Goal: Information Seeking & Learning: Learn about a topic

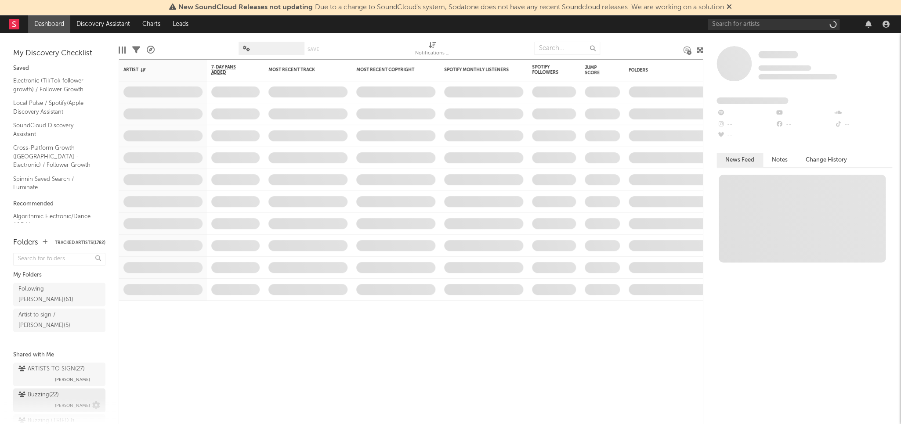
click at [51, 390] on div "Buzzing ( 22 )" at bounding box center [38, 395] width 40 height 11
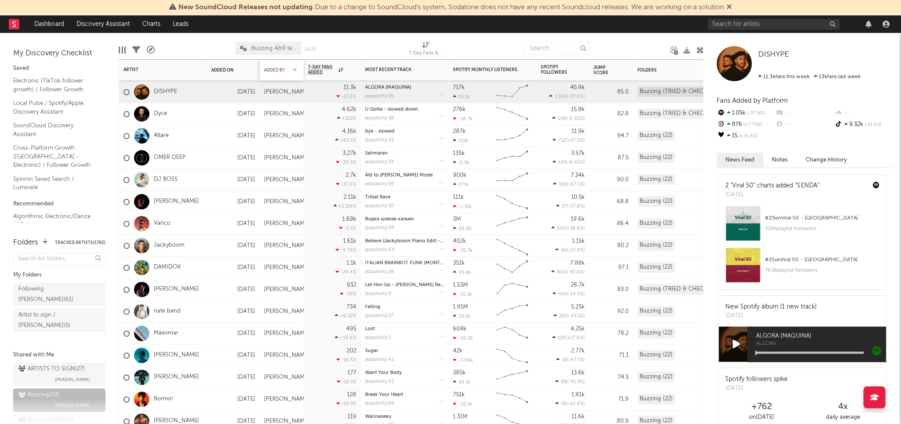
click at [272, 69] on div "Added By" at bounding box center [275, 70] width 22 height 5
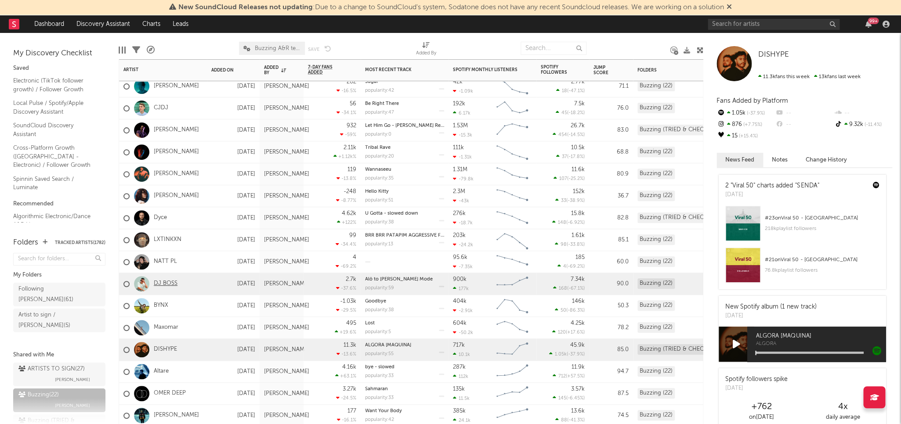
click at [173, 282] on link "DJ BOSS" at bounding box center [166, 283] width 24 height 7
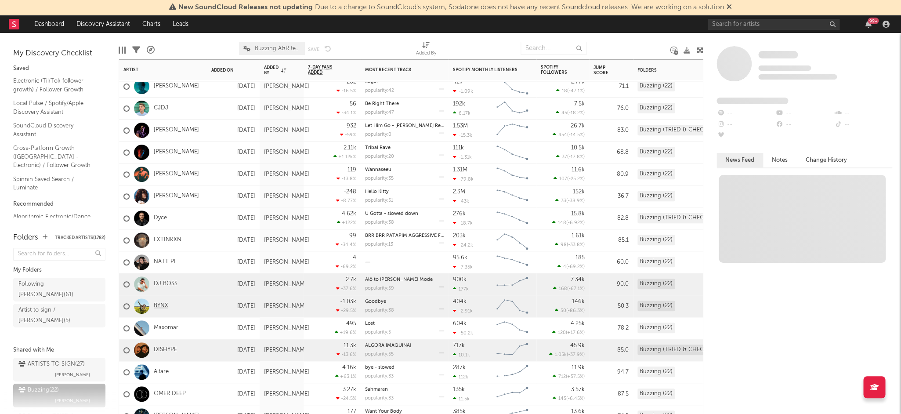
click at [159, 305] on link "BYNX" at bounding box center [161, 305] width 14 height 7
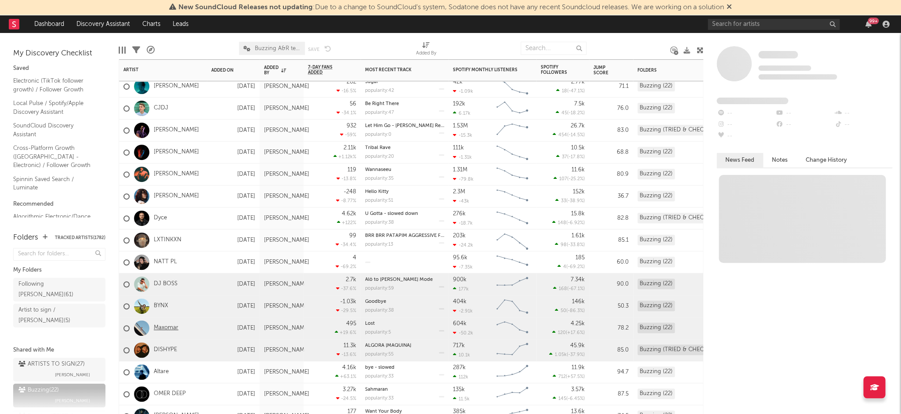
click at [161, 328] on link "Maxomar" at bounding box center [166, 327] width 25 height 7
click at [163, 349] on link "DISHYPE" at bounding box center [165, 349] width 23 height 7
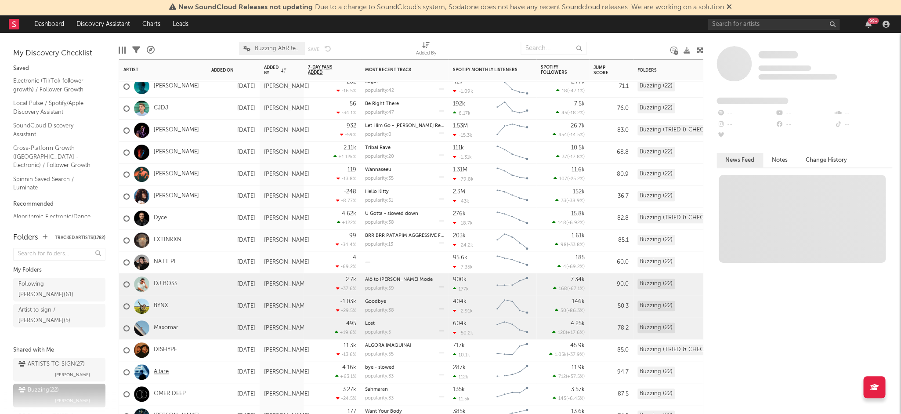
click at [161, 373] on link "Altare" at bounding box center [161, 371] width 15 height 7
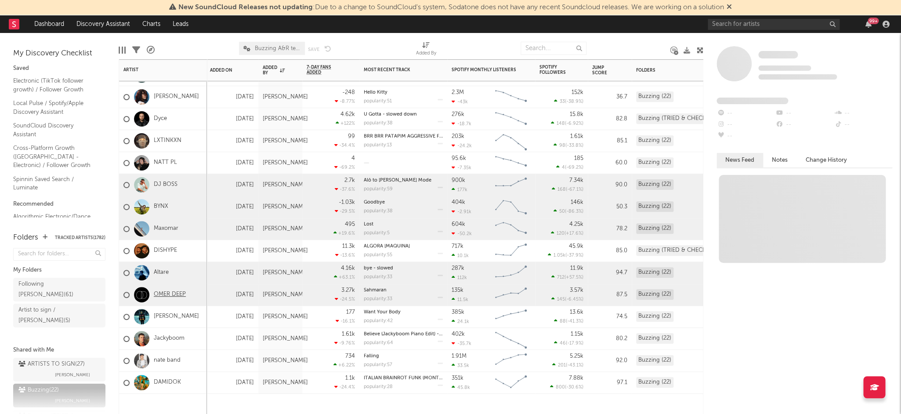
click at [167, 293] on link "OMER DEEP" at bounding box center [170, 294] width 32 height 7
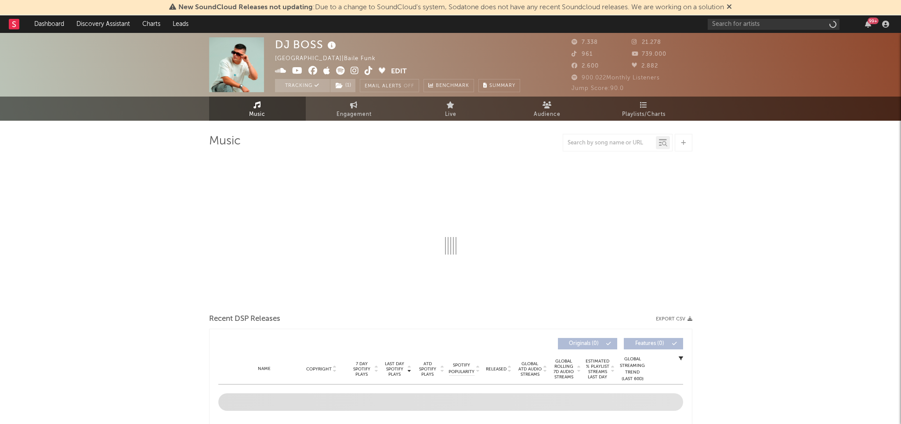
select select "6m"
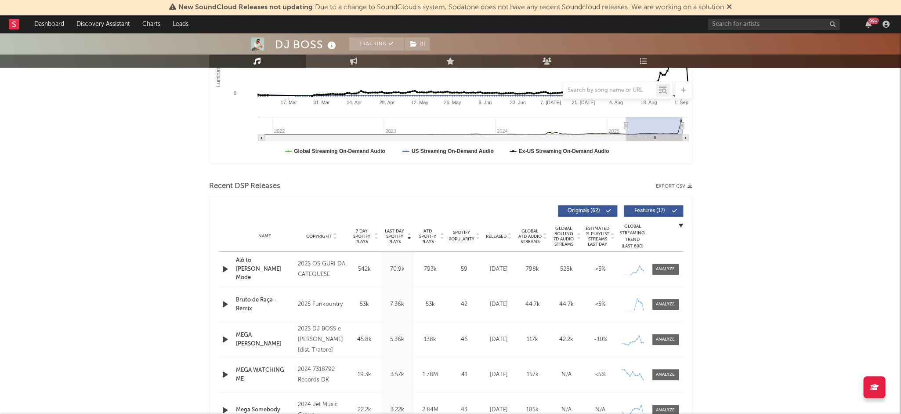
scroll to position [202, 0]
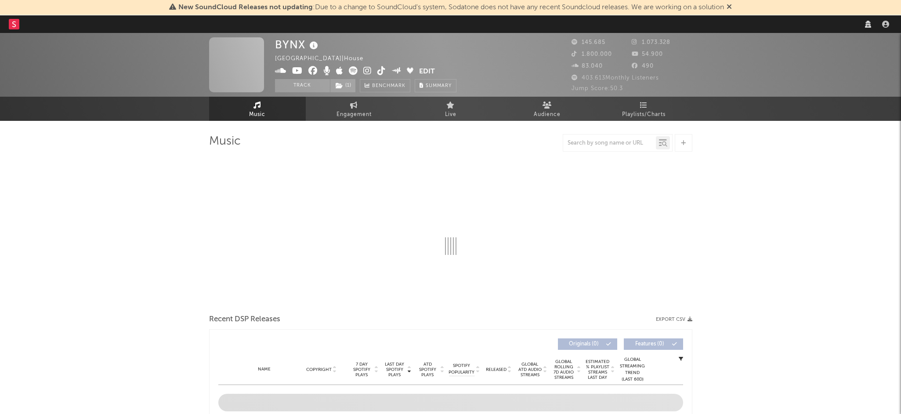
select select "6m"
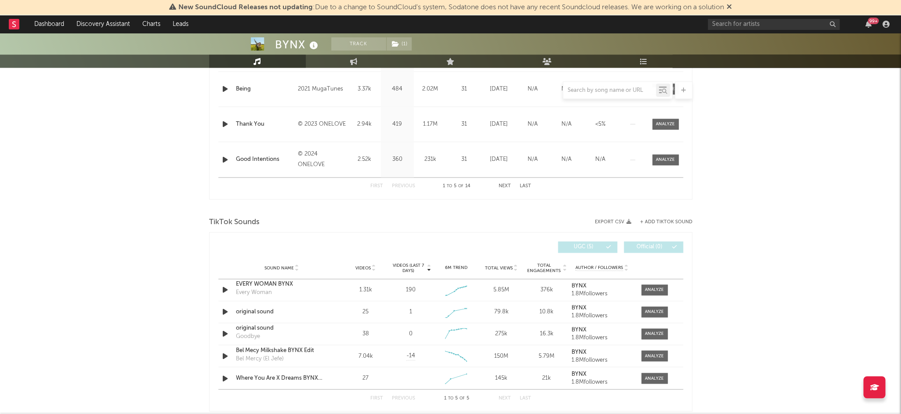
scroll to position [561, 0]
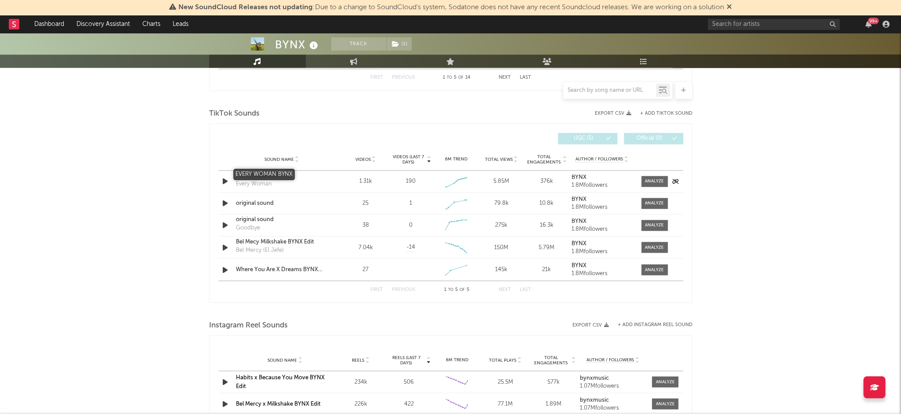
click at [292, 177] on div "EVERY WOMAN BYNX" at bounding box center [282, 175] width 92 height 9
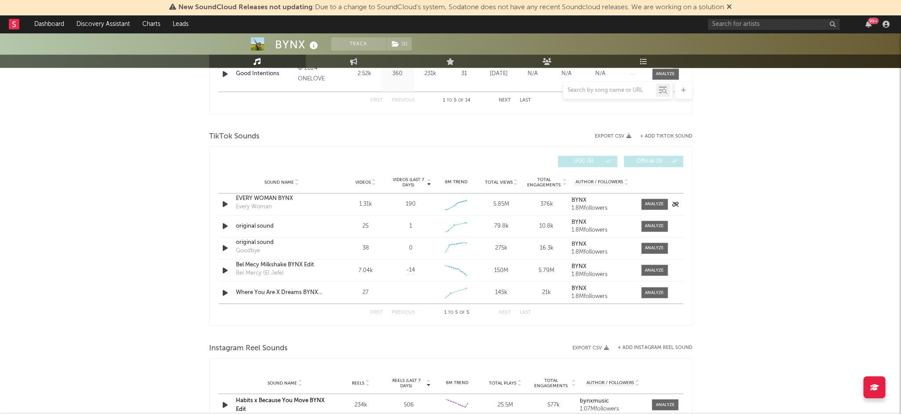
click at [662, 208] on div "Sound Name EVERY WOMAN BYNX Every Woman Videos 1.31k Videos (last 7 days) 190 W…" at bounding box center [450, 204] width 465 height 22
click at [665, 203] on span at bounding box center [654, 203] width 26 height 11
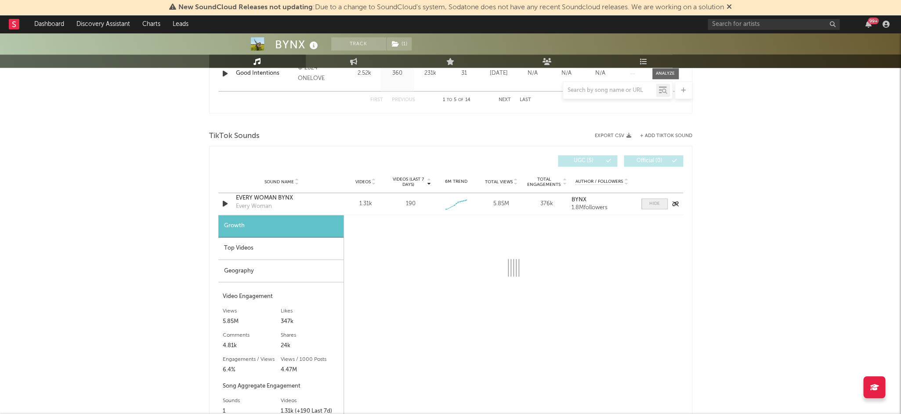
scroll to position [540, 0]
select select "1w"
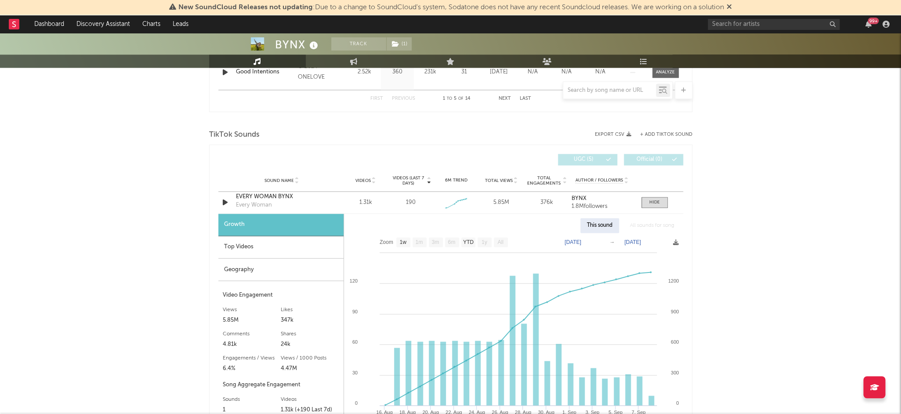
scroll to position [552, 0]
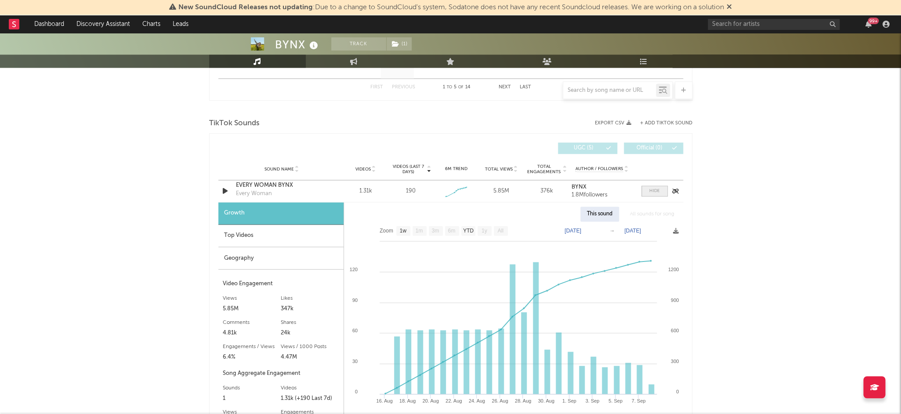
click at [651, 188] on div at bounding box center [654, 191] width 11 height 7
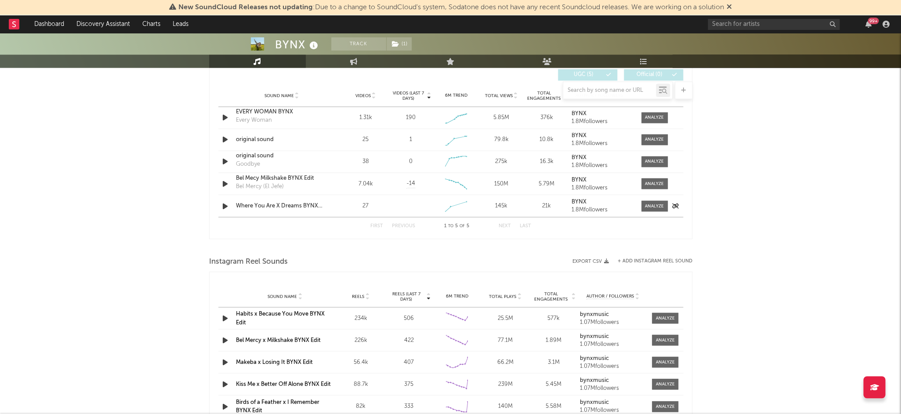
scroll to position [604, 0]
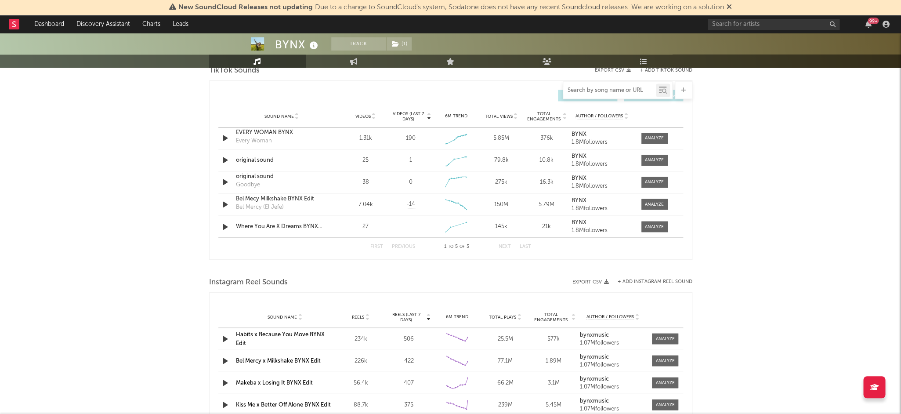
click at [615, 90] on input "text" at bounding box center [609, 90] width 93 height 7
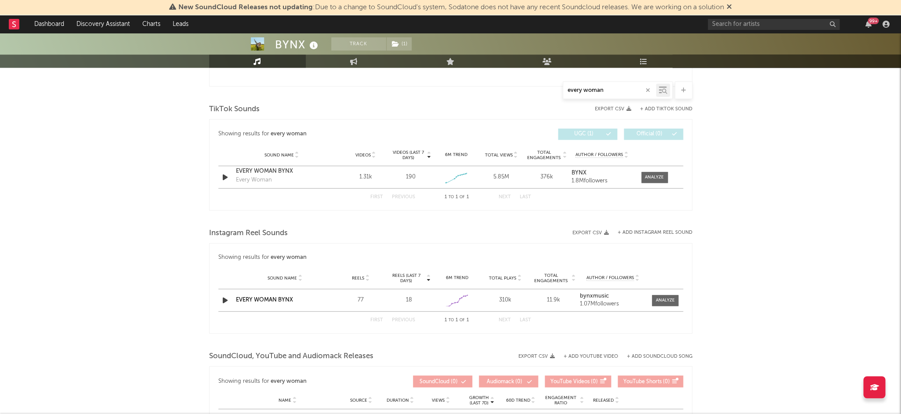
scroll to position [417, 0]
type input "every woman"
click at [278, 303] on div "Sound Name EVERY WOMAN BYNX Reels 77 Reels (last 7 days) 18 6M Trend Created wi…" at bounding box center [450, 301] width 465 height 22
click at [279, 300] on link "EVERY WOMAN BYNX" at bounding box center [264, 301] width 57 height 6
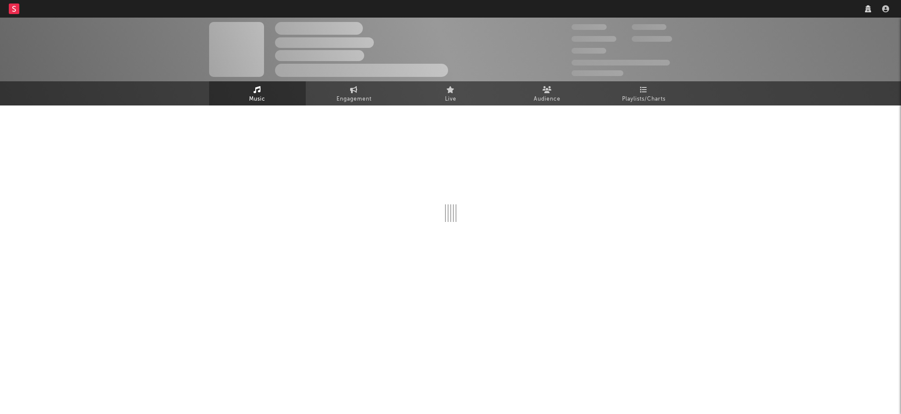
select select "6m"
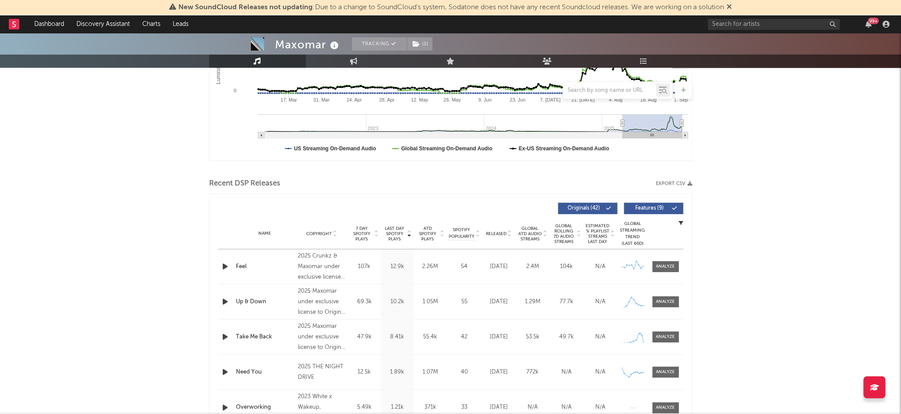
scroll to position [218, 0]
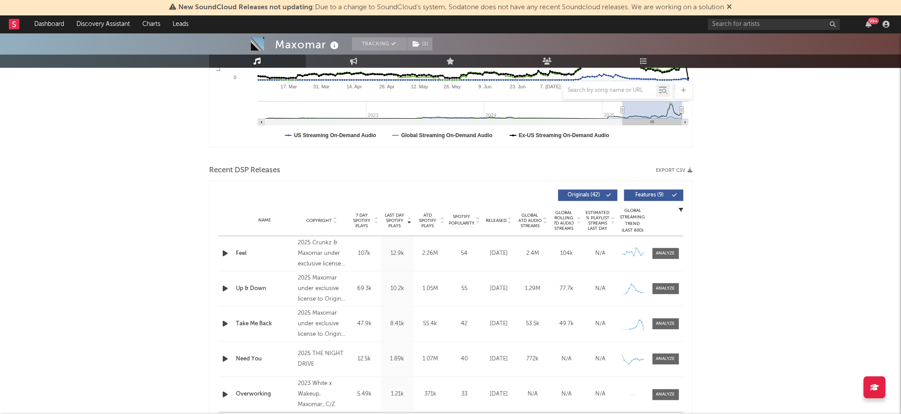
click at [397, 214] on span "Last Day Spotify Plays" at bounding box center [394, 221] width 23 height 16
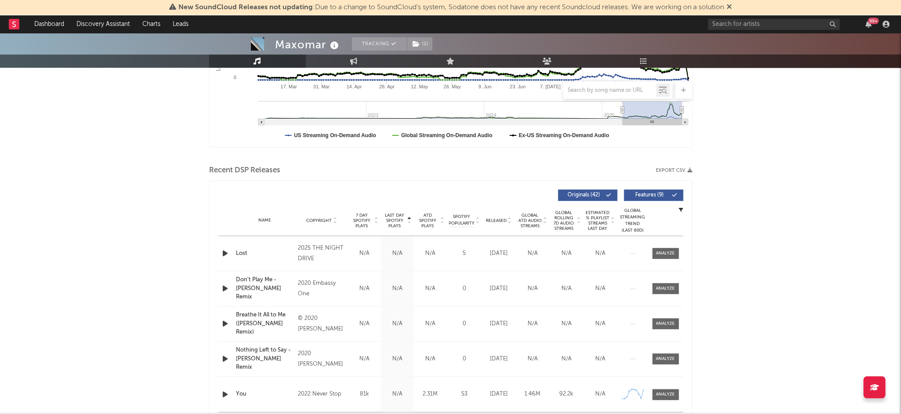
click at [397, 214] on span "Last Day Spotify Plays" at bounding box center [394, 221] width 23 height 16
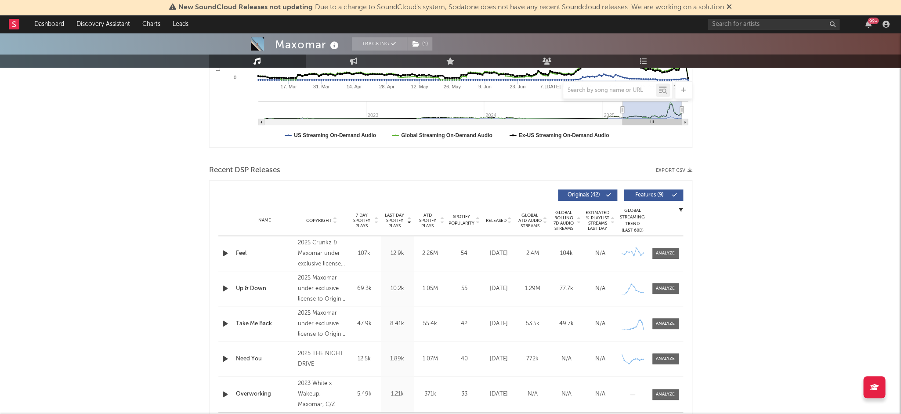
click at [497, 221] on div "Released" at bounding box center [498, 220] width 29 height 7
click at [224, 322] on icon "button" at bounding box center [224, 323] width 9 height 11
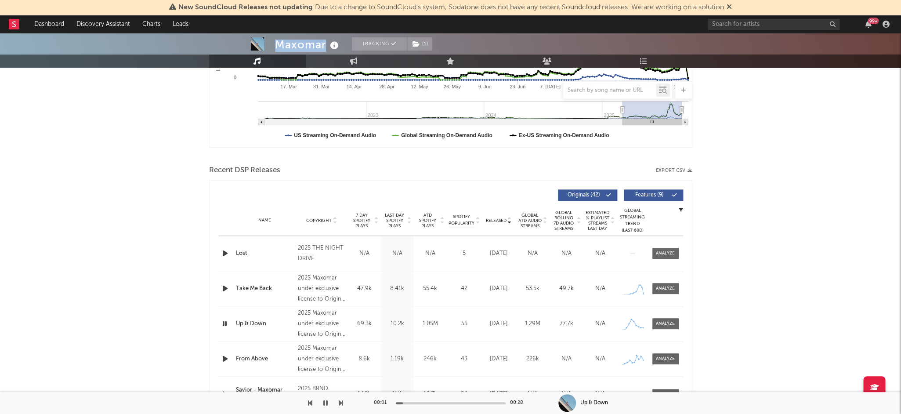
drag, startPoint x: 275, startPoint y: 43, endPoint x: 323, endPoint y: 42, distance: 48.3
click at [323, 42] on div "Maxomar" at bounding box center [308, 44] width 66 height 14
copy div "Maxomar"
click at [420, 40] on span "( 1 )" at bounding box center [420, 43] width 26 height 13
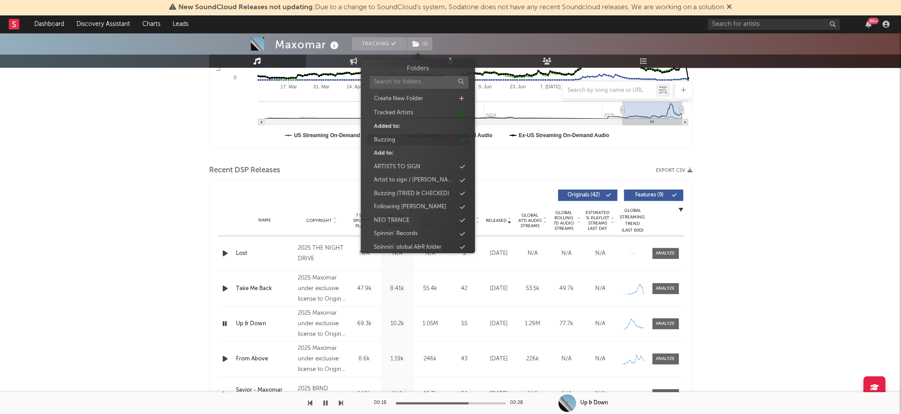
click at [416, 141] on div "Buzzing" at bounding box center [417, 139] width 101 height 11
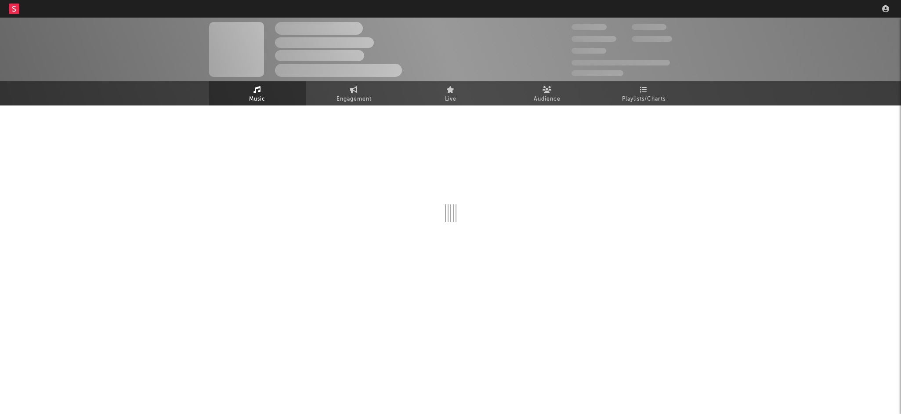
select select "6m"
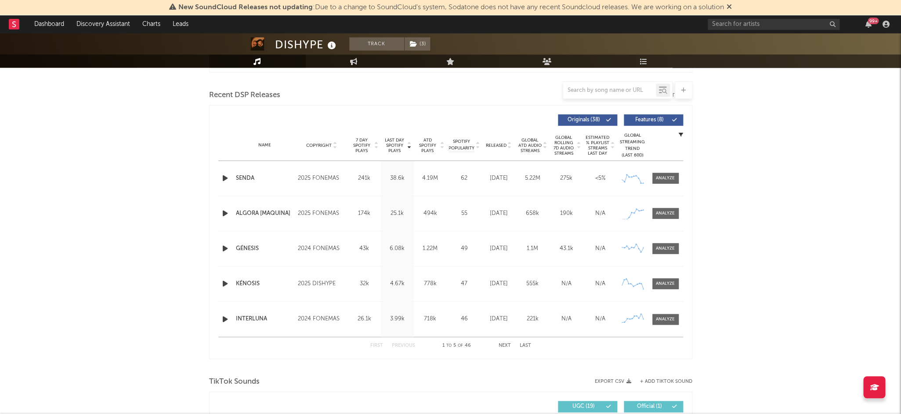
click at [492, 141] on div "Name Copyright Label Album Names Composer Names 7 Day Spotify Plays Last Day Sp…" at bounding box center [450, 145] width 465 height 31
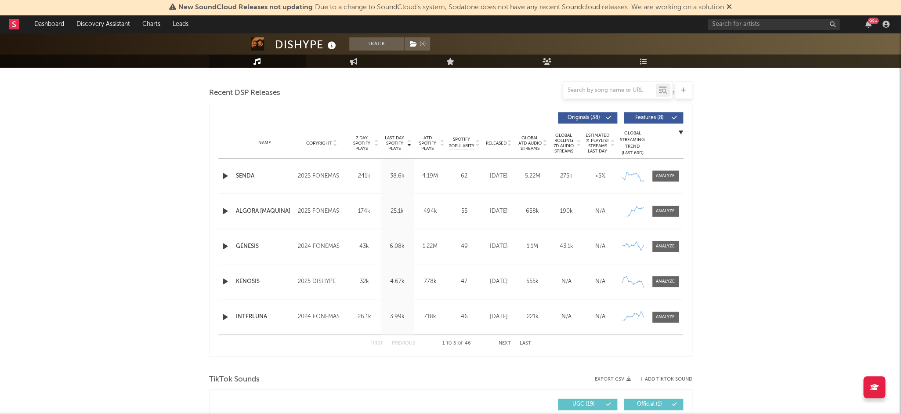
click at [496, 148] on div "Name Copyright Label Album Names Composer Names 7 Day Spotify Plays Last Day Sp…" at bounding box center [450, 143] width 465 height 31
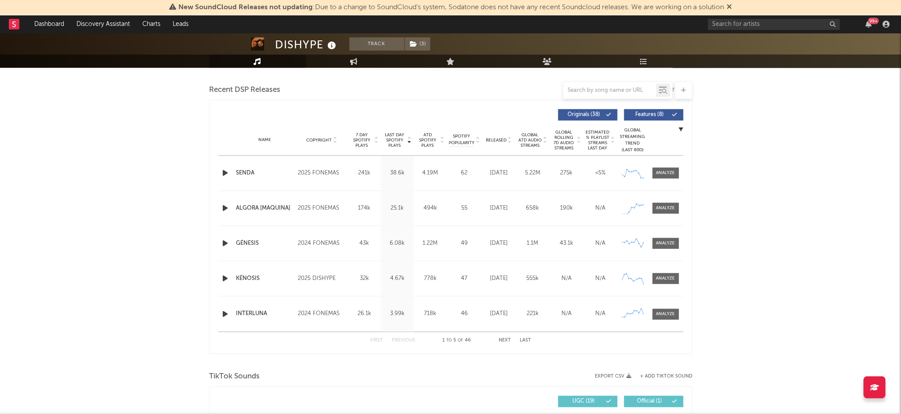
click at [500, 139] on span "Released" at bounding box center [496, 139] width 21 height 5
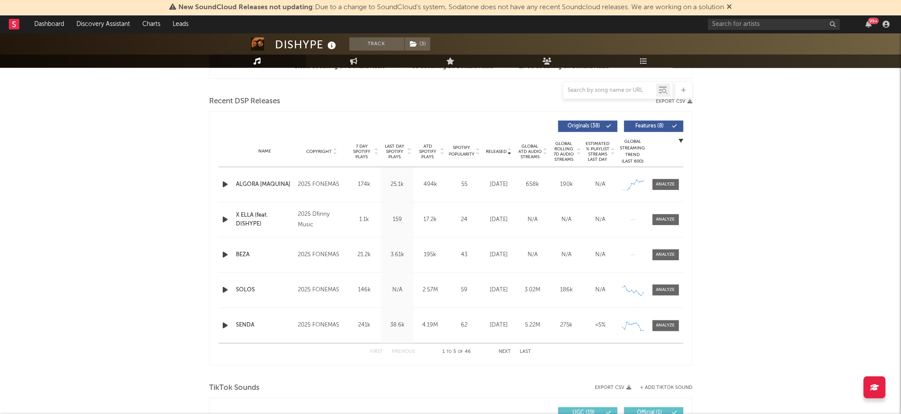
scroll to position [284, 0]
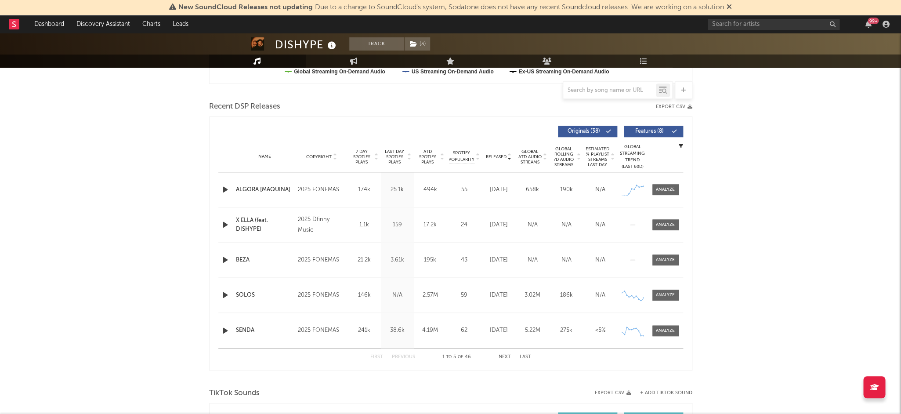
click at [226, 186] on icon "button" at bounding box center [224, 189] width 9 height 11
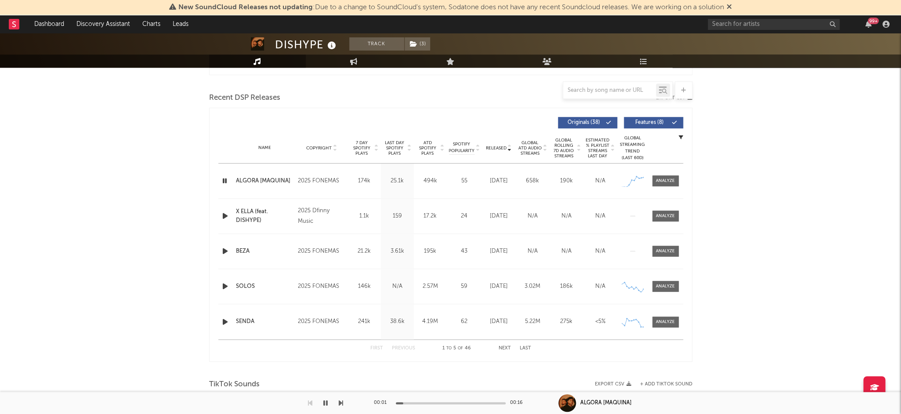
scroll to position [293, 0]
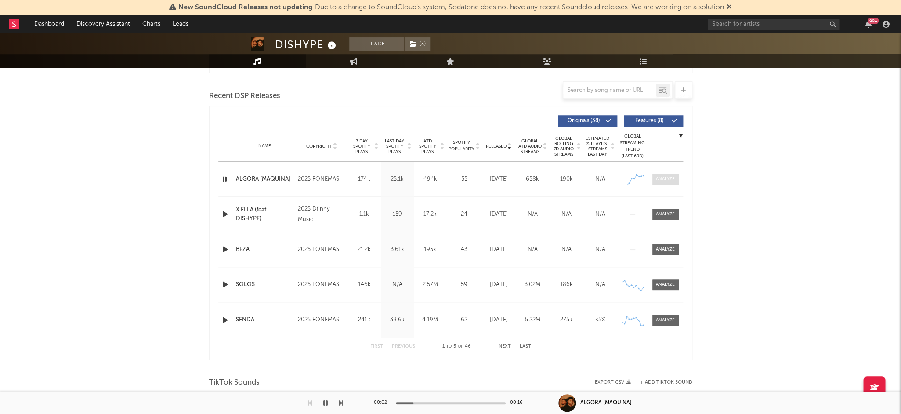
click at [673, 180] on div at bounding box center [665, 179] width 19 height 7
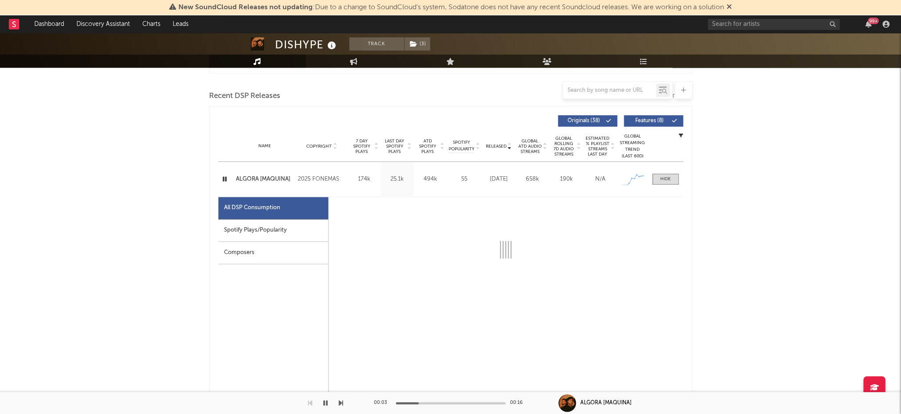
click at [275, 220] on div "Spotify Plays/Popularity" at bounding box center [273, 230] width 110 height 22
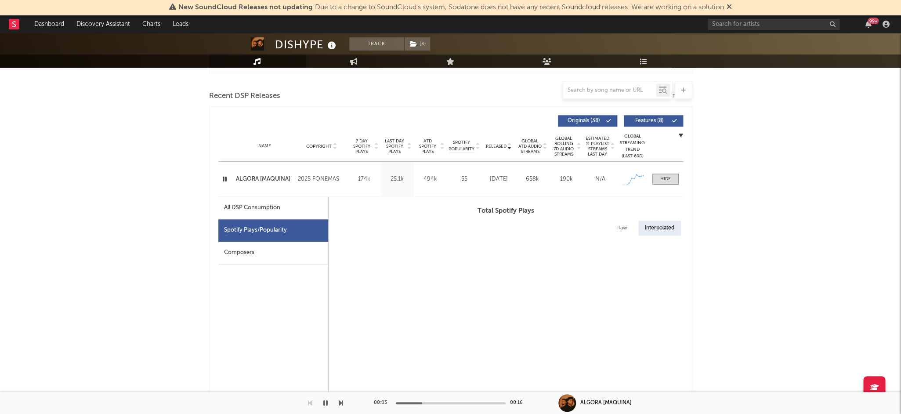
select select "1w"
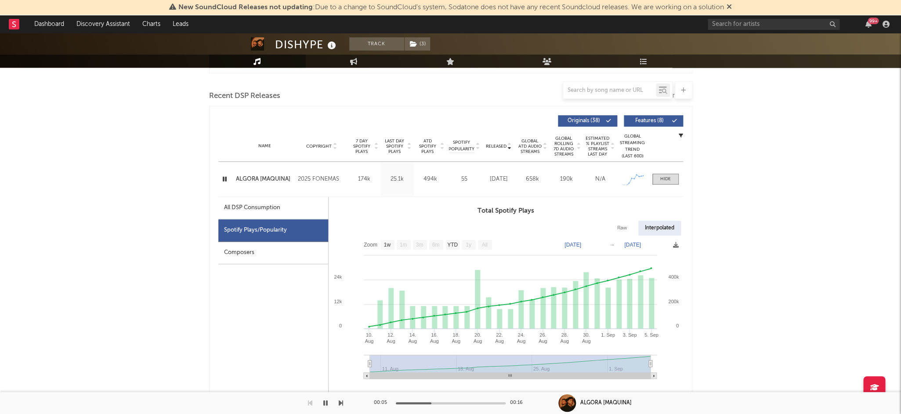
click at [335, 48] on icon at bounding box center [331, 46] width 13 height 12
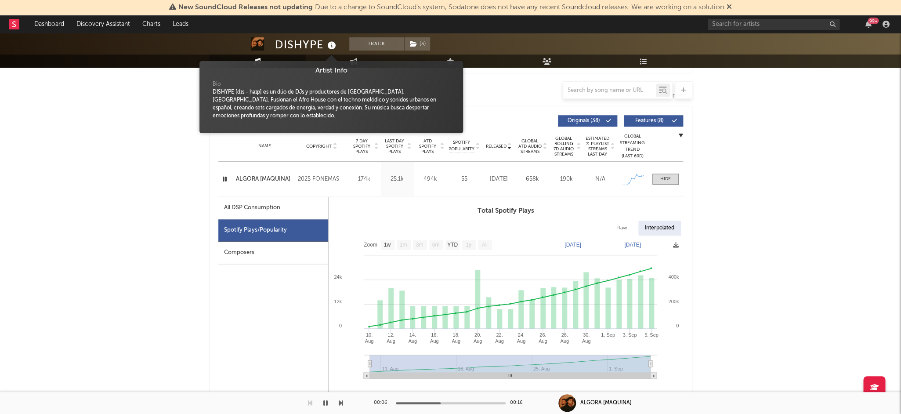
click at [281, 44] on div "DISHYPE" at bounding box center [306, 44] width 63 height 14
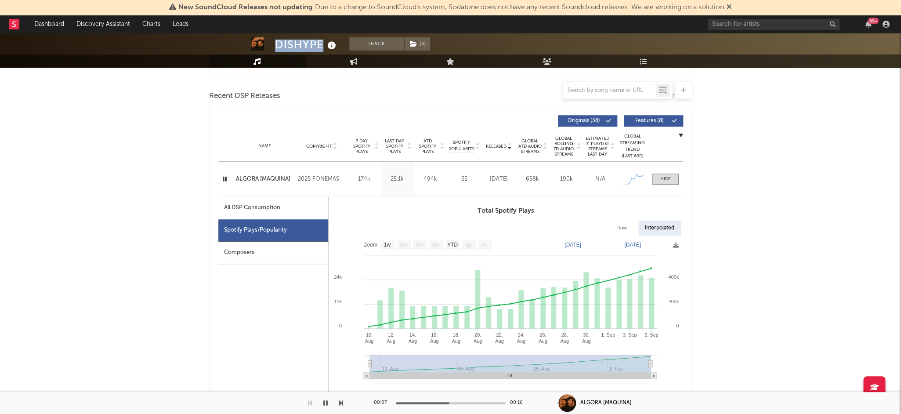
drag, startPoint x: 276, startPoint y: 43, endPoint x: 321, endPoint y: 42, distance: 44.4
click at [321, 42] on div "DISHYPE" at bounding box center [306, 44] width 63 height 14
copy div "DISHYPE"
click at [222, 177] on icon "button" at bounding box center [224, 178] width 8 height 11
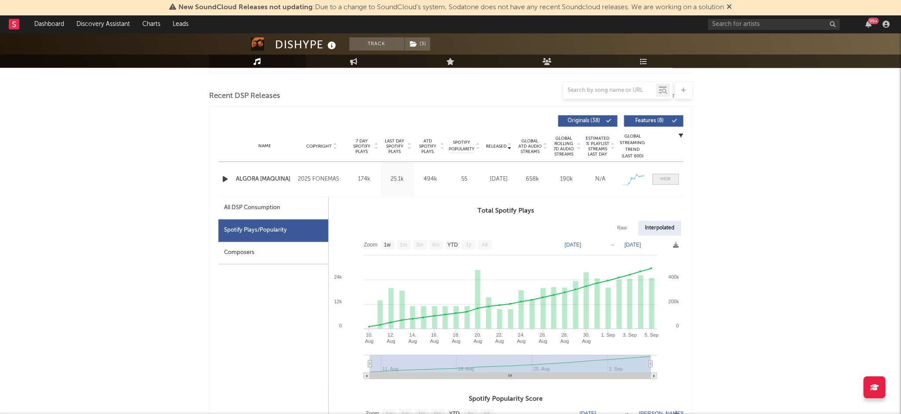
click at [676, 179] on span at bounding box center [665, 178] width 26 height 11
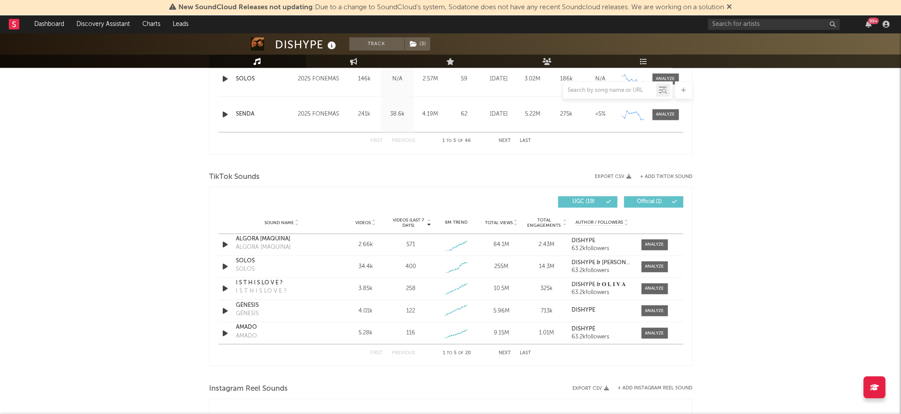
scroll to position [501, 0]
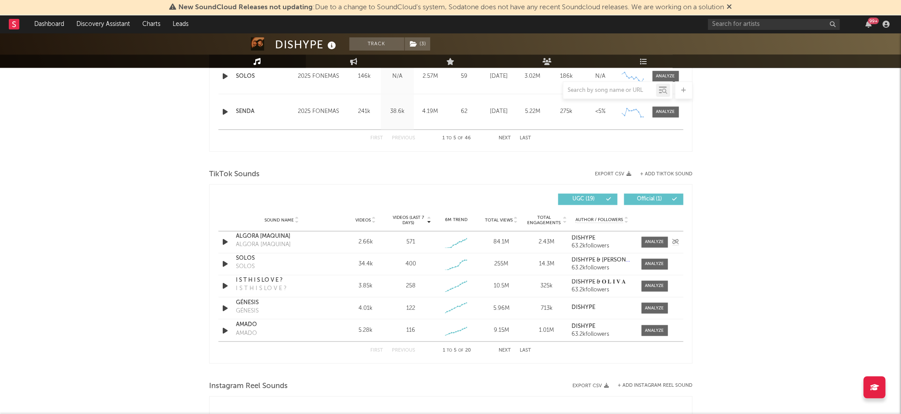
click at [223, 238] on icon "button" at bounding box center [224, 241] width 9 height 11
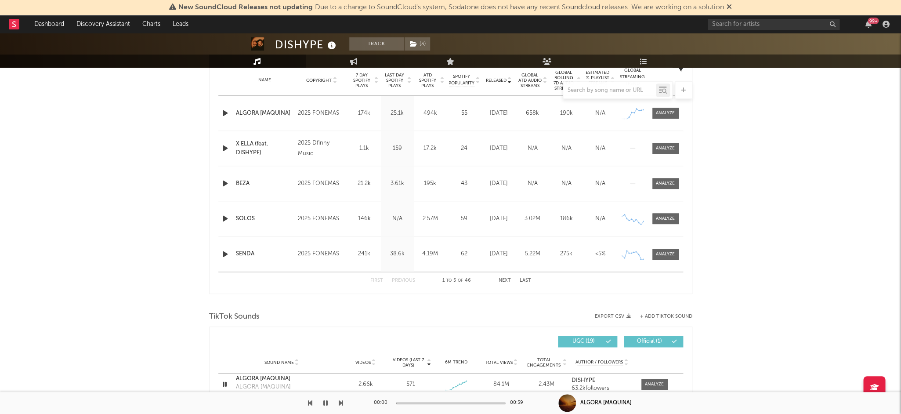
scroll to position [357, 0]
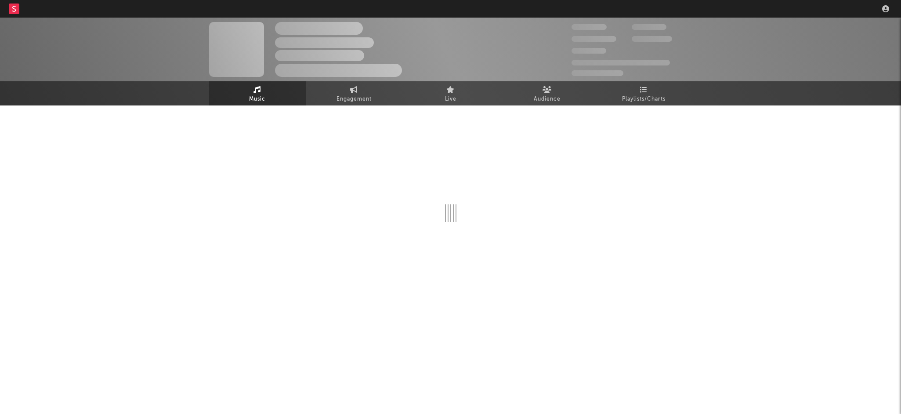
select select "6m"
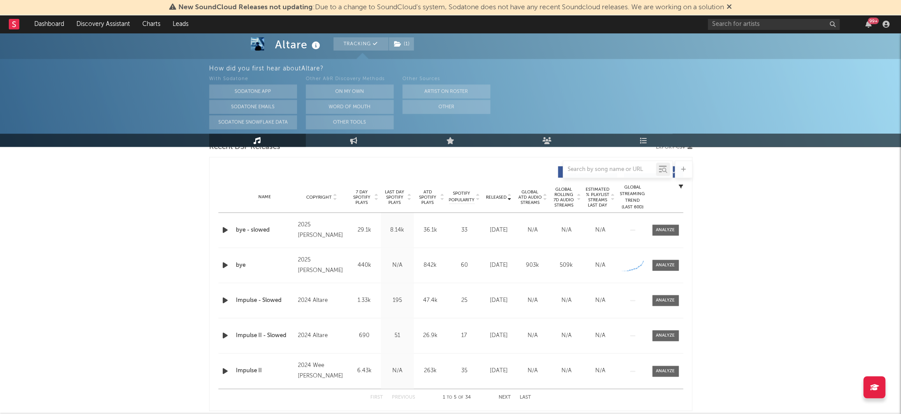
scroll to position [321, 0]
drag, startPoint x: 286, startPoint y: 45, endPoint x: 313, endPoint y: 44, distance: 26.8
click at [313, 44] on div "Altare" at bounding box center [298, 44] width 47 height 14
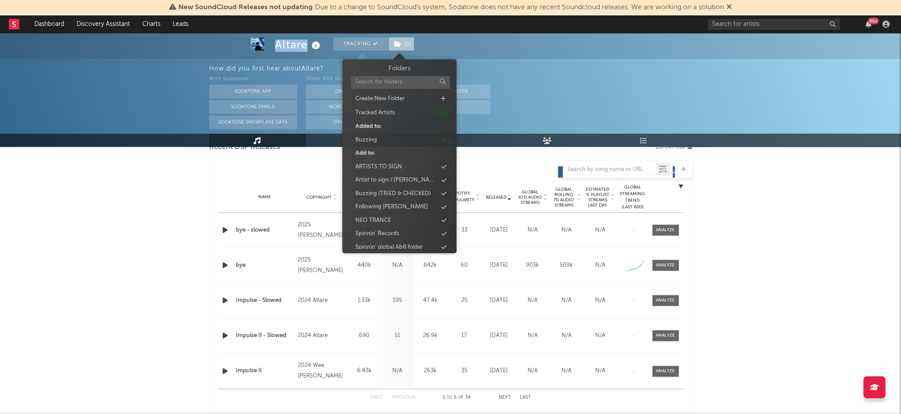
click at [400, 43] on icon at bounding box center [397, 44] width 7 height 6
click at [399, 139] on div "Buzzing" at bounding box center [399, 139] width 101 height 11
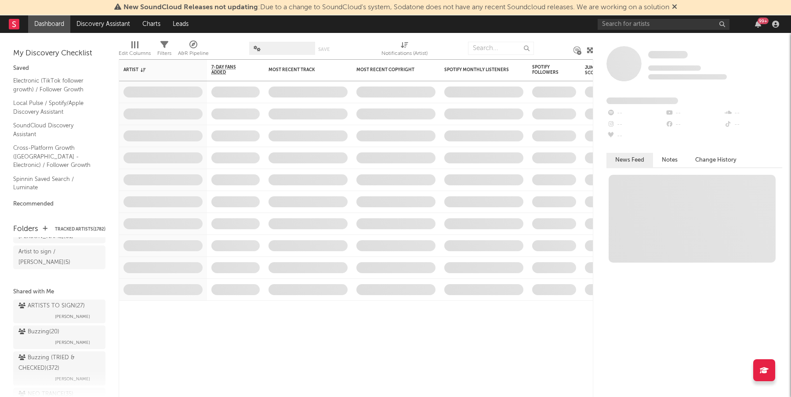
scroll to position [61, 0]
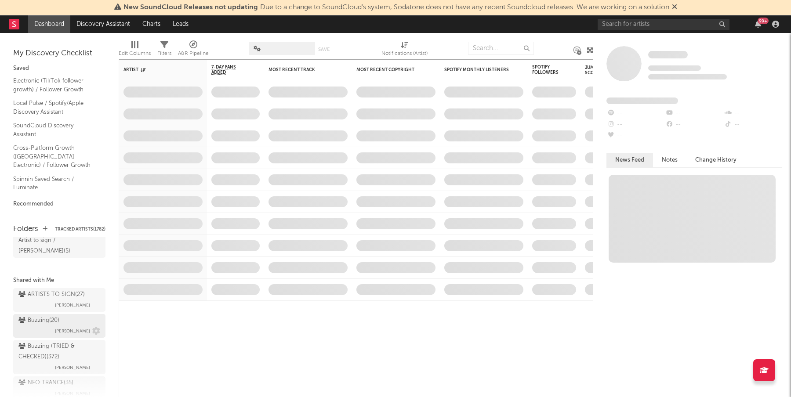
click at [42, 315] on div "Buzzing ( 20 )" at bounding box center [38, 320] width 41 height 11
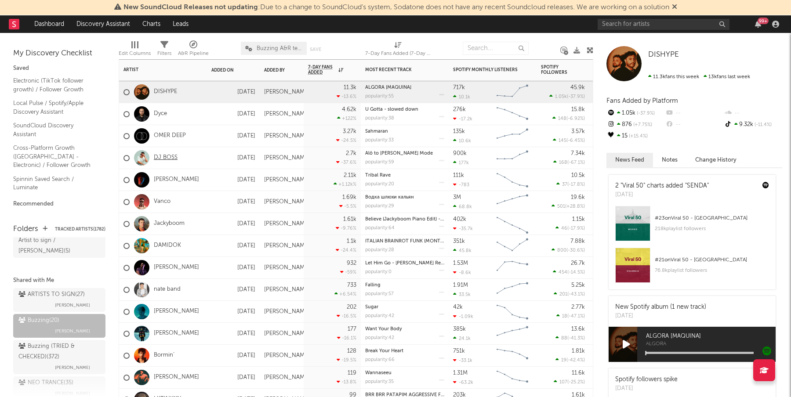
click at [162, 159] on link "DJ BOSS" at bounding box center [166, 157] width 24 height 7
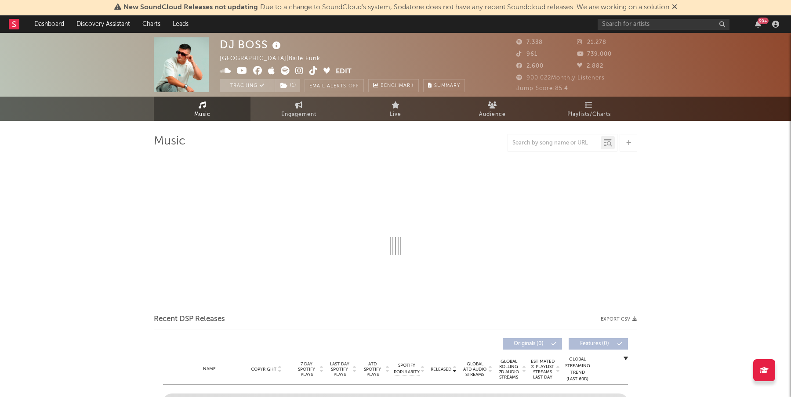
select select "6m"
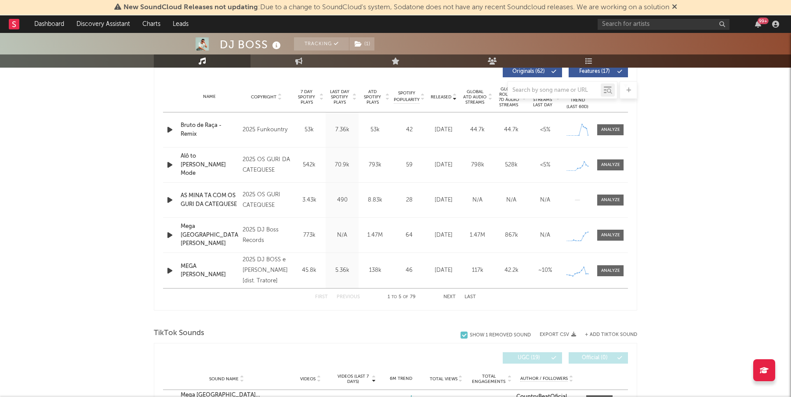
scroll to position [314, 0]
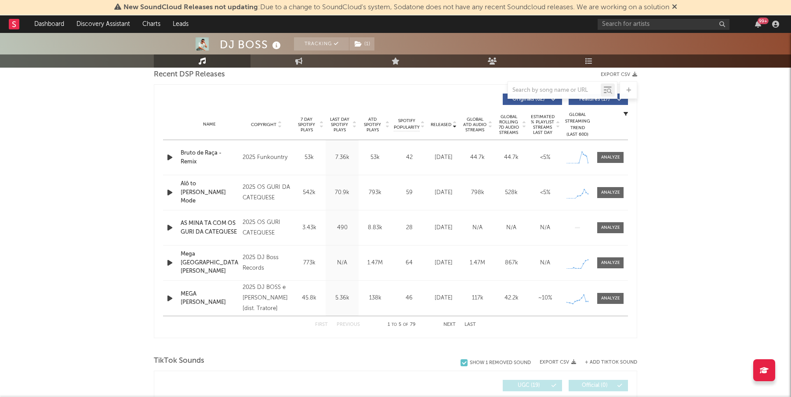
click at [336, 117] on span "Last Day Spotify Plays" at bounding box center [339, 125] width 23 height 16
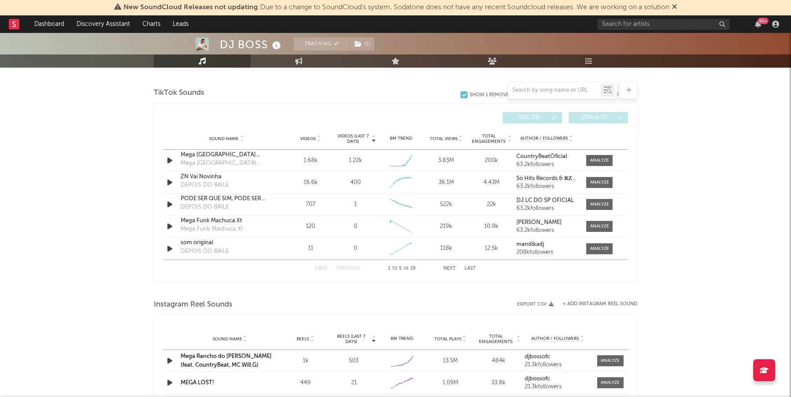
scroll to position [582, 0]
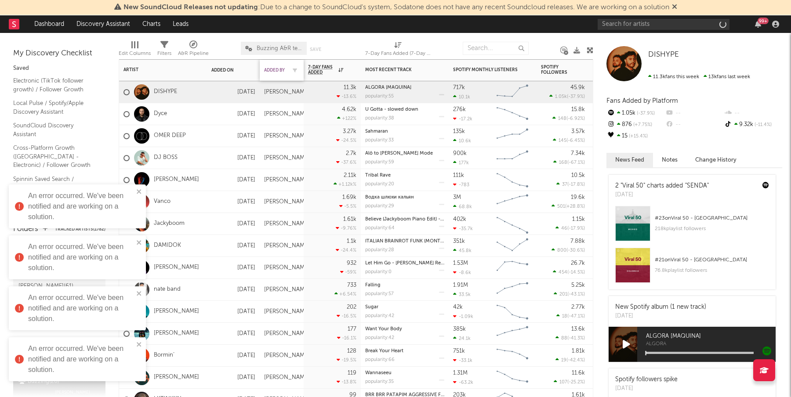
click at [276, 71] on div "Added By" at bounding box center [275, 70] width 22 height 5
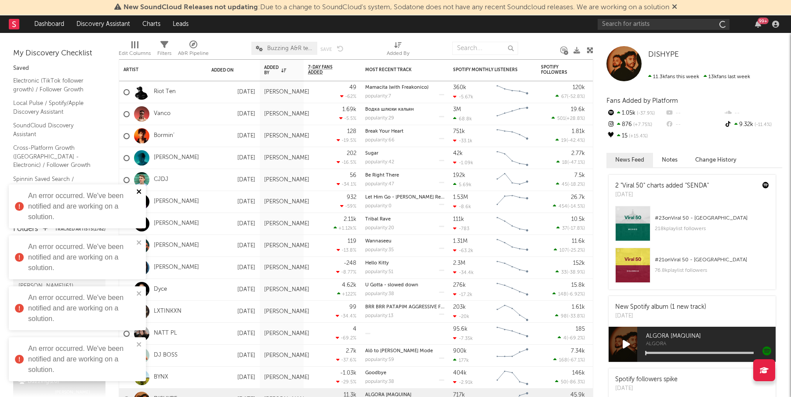
click at [138, 192] on icon "close" at bounding box center [139, 191] width 6 height 7
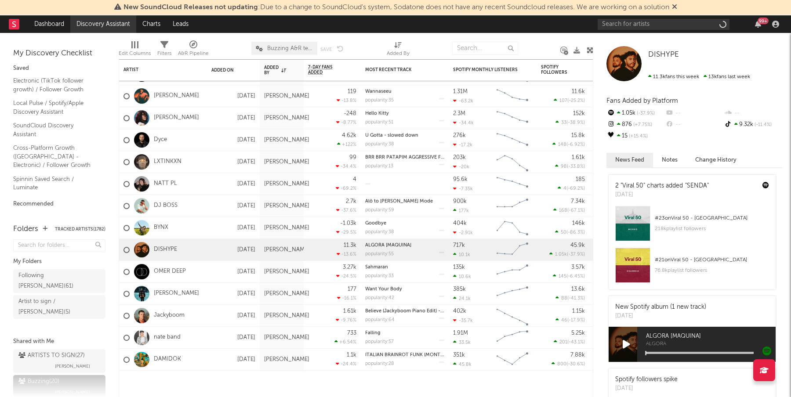
click at [94, 23] on link "Discovery Assistant" at bounding box center [103, 24] width 66 height 18
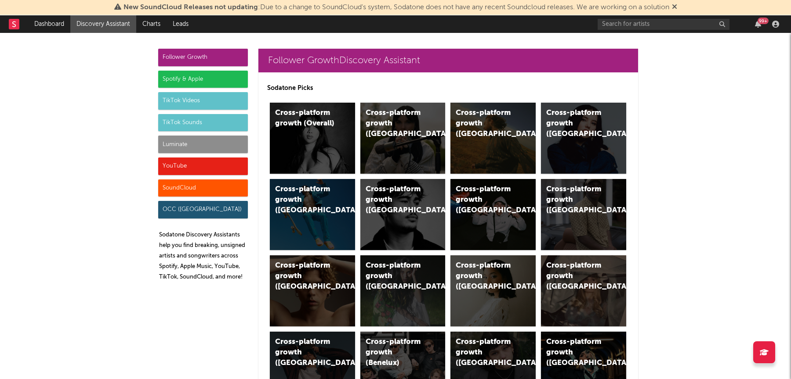
click at [174, 193] on div "SoundCloud" at bounding box center [203, 189] width 90 height 18
click at [192, 185] on div "SoundCloud" at bounding box center [203, 189] width 90 height 18
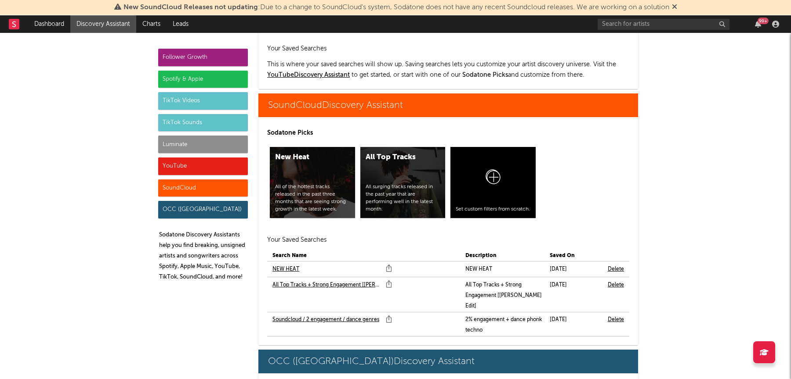
click at [292, 264] on link "NEW HEAT" at bounding box center [285, 269] width 27 height 11
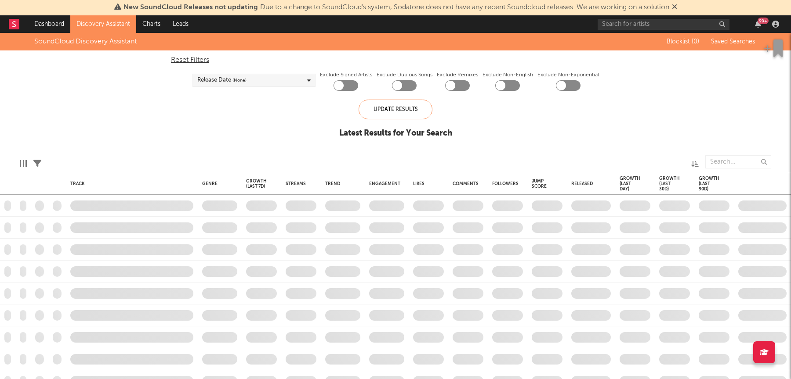
checkbox input "true"
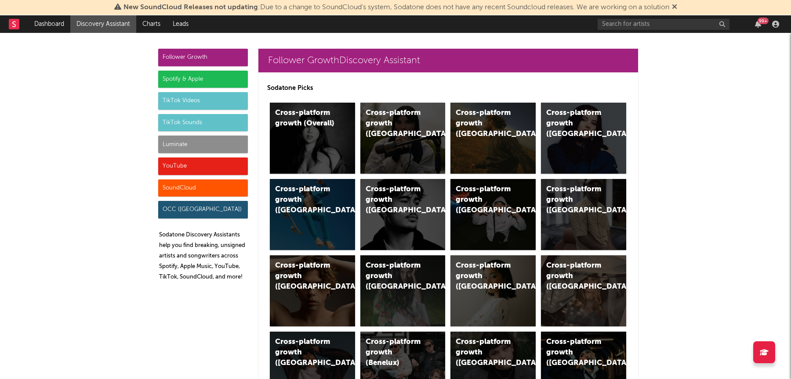
click at [204, 188] on div "SoundCloud" at bounding box center [203, 189] width 90 height 18
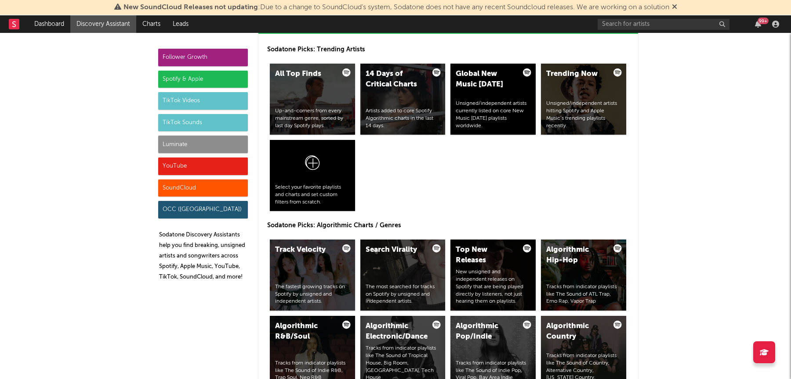
scroll to position [5994, 0]
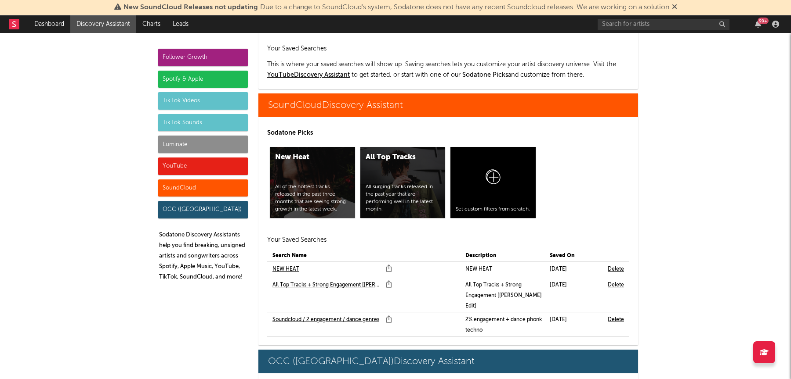
click at [311, 280] on link "All Top Tracks + Strong Engagement [Marco Edit]" at bounding box center [326, 285] width 109 height 11
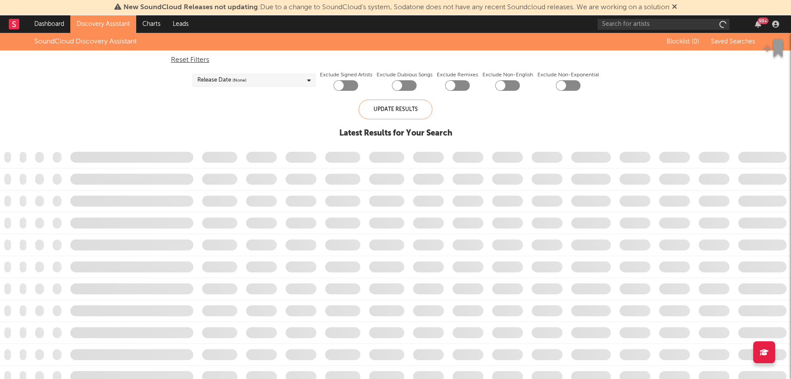
checkbox input "true"
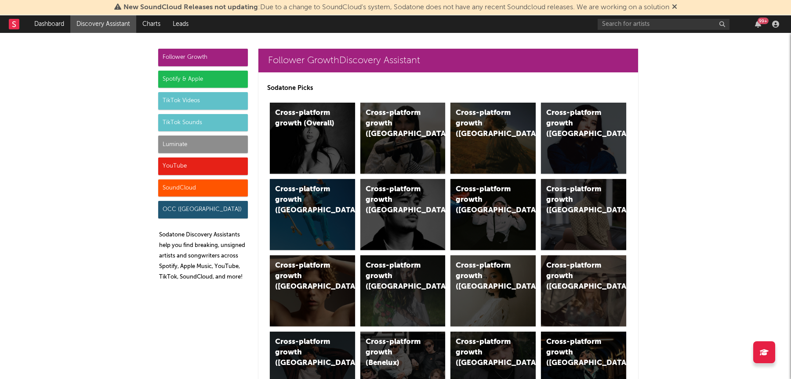
click at [210, 190] on div "SoundCloud" at bounding box center [203, 189] width 90 height 18
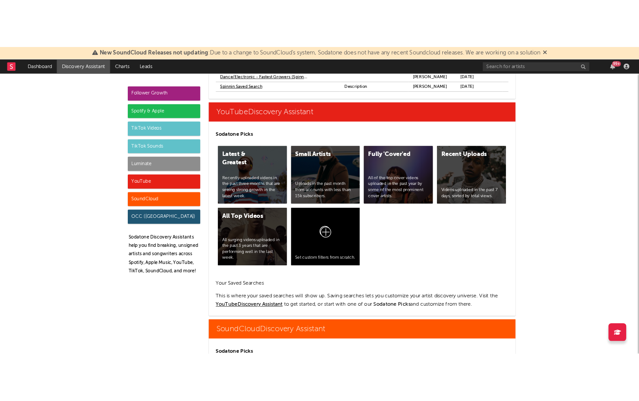
scroll to position [5994, 0]
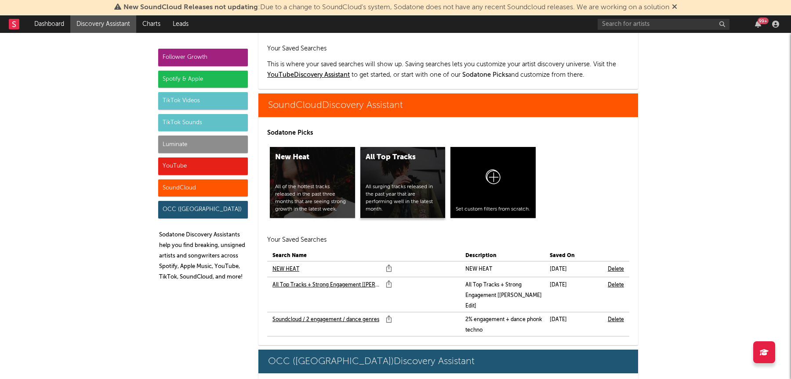
click at [378, 147] on div "All Top Tracks All surging tracks released in the past year that are performing…" at bounding box center [402, 182] width 85 height 71
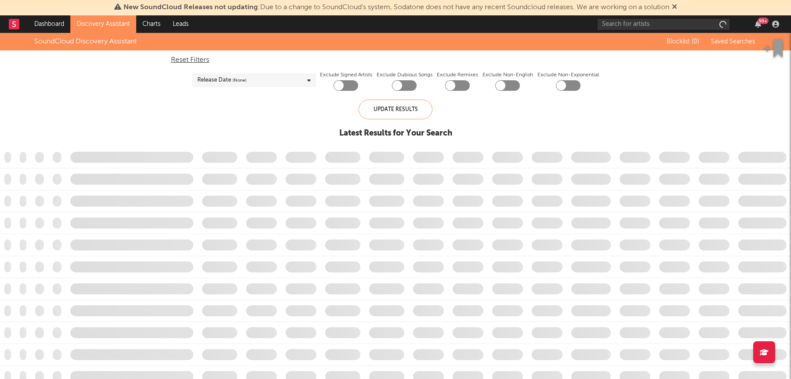
checkbox input "true"
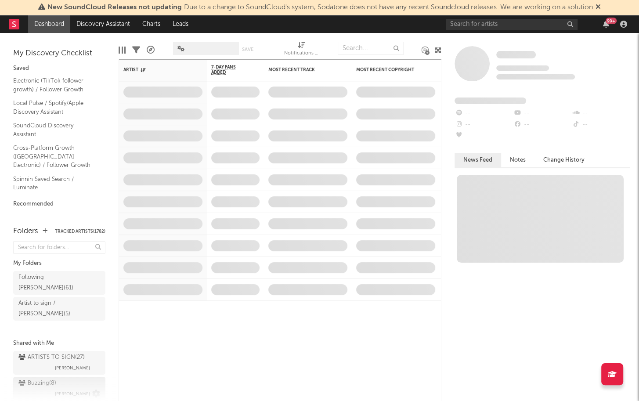
click at [53, 378] on div "Buzzing ( 8 )" at bounding box center [37, 383] width 38 height 11
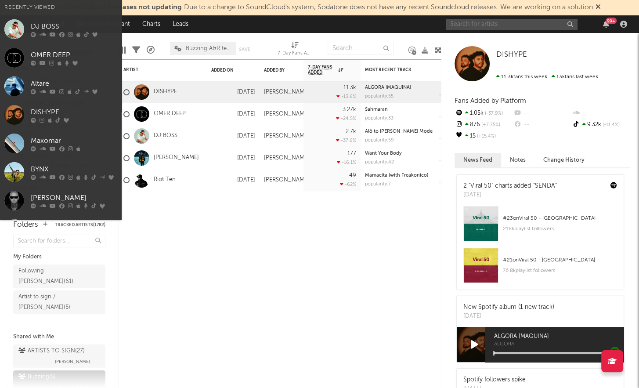
click at [488, 24] on input "text" at bounding box center [512, 24] width 132 height 11
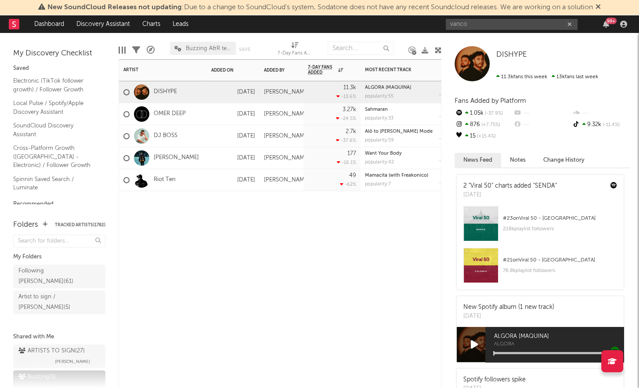
drag, startPoint x: 488, startPoint y: 24, endPoint x: 375, endPoint y: 279, distance: 279.0
click at [375, 279] on div "Artist Notifications Added On Added By 7-Day Fans Added WoW % Change Most Recen…" at bounding box center [280, 223] width 323 height 329
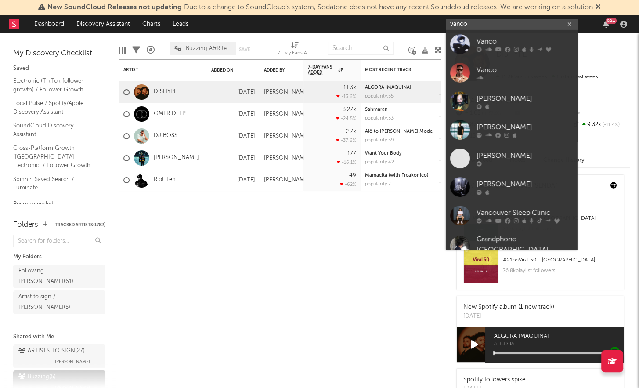
click at [469, 19] on input "vanco" at bounding box center [512, 24] width 132 height 11
click at [484, 23] on input "vanco" at bounding box center [512, 24] width 132 height 11
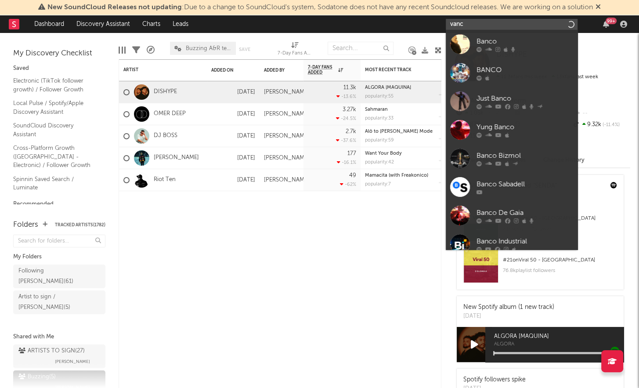
type input "vanco"
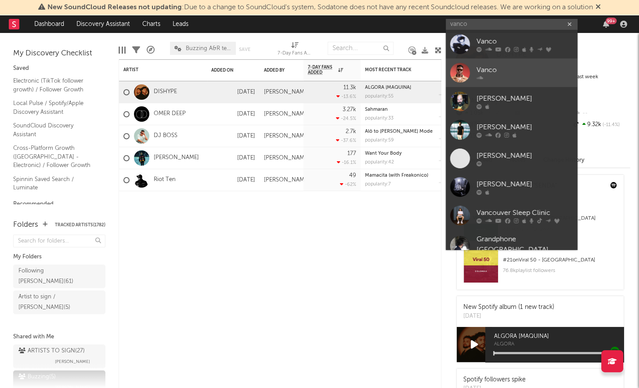
click at [497, 66] on div "Vanco" at bounding box center [525, 70] width 97 height 11
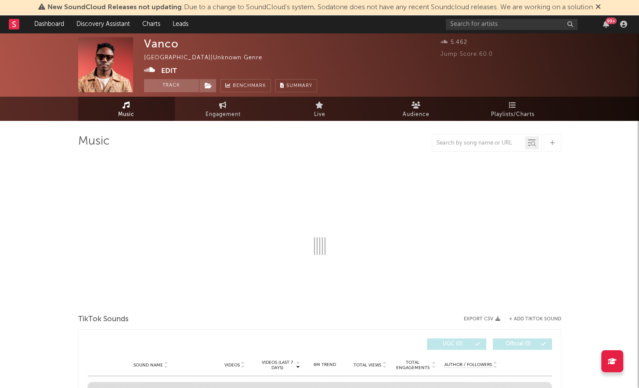
select select "1w"
